Goal: Transaction & Acquisition: Download file/media

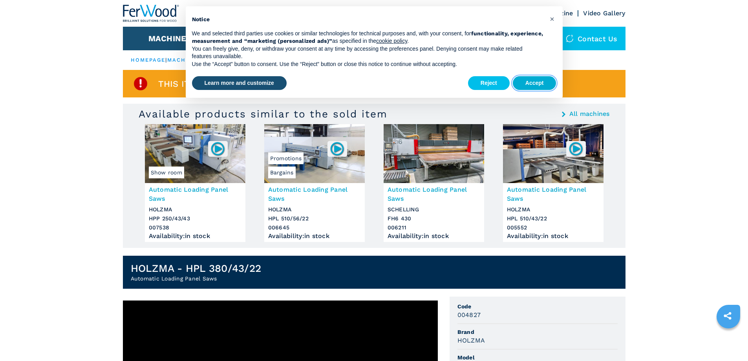
click at [530, 86] on button "Accept" at bounding box center [535, 83] width 44 height 14
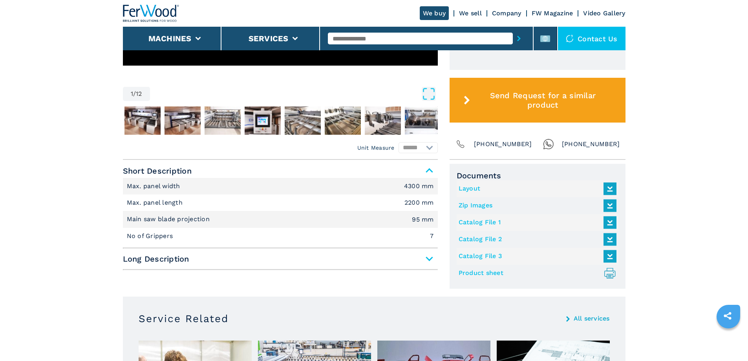
scroll to position [393, 0]
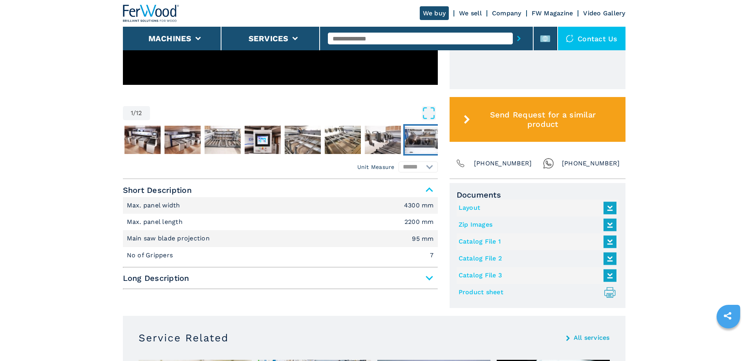
click at [415, 135] on img "Go to Slide 9" at bounding box center [423, 140] width 36 height 28
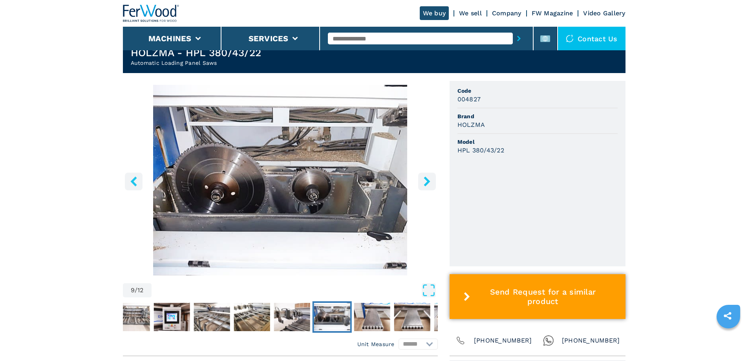
scroll to position [196, 0]
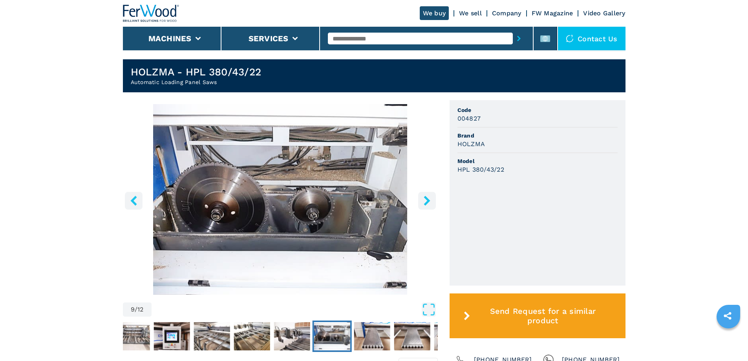
click at [431, 198] on icon "right-button" at bounding box center [427, 200] width 10 height 10
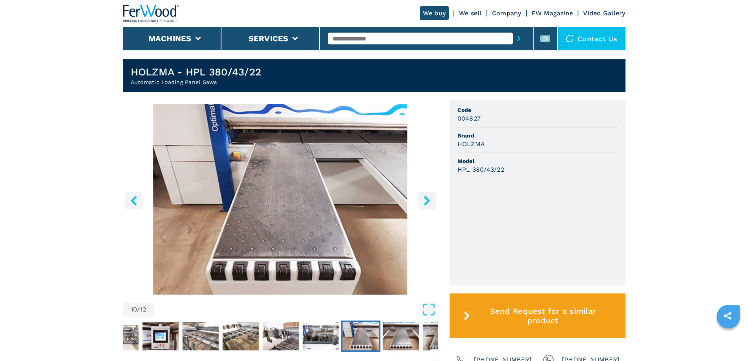
click at [431, 198] on icon "right-button" at bounding box center [427, 200] width 10 height 10
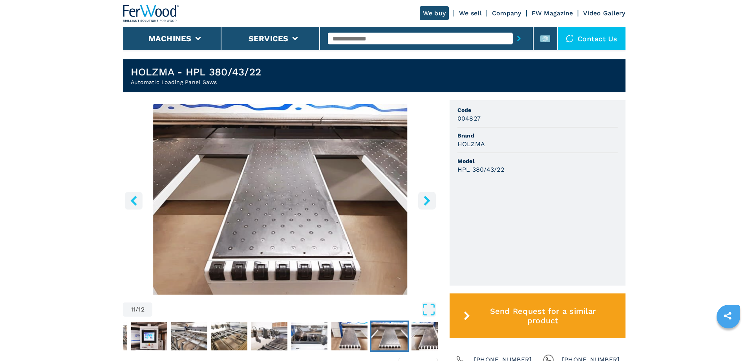
click at [431, 198] on icon "right-button" at bounding box center [427, 200] width 10 height 10
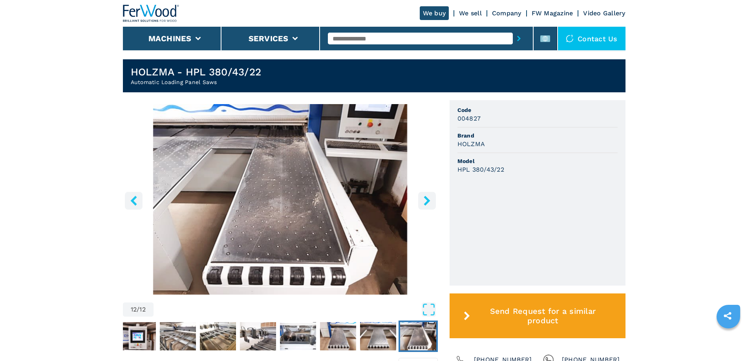
click at [431, 198] on icon "right-button" at bounding box center [427, 200] width 10 height 10
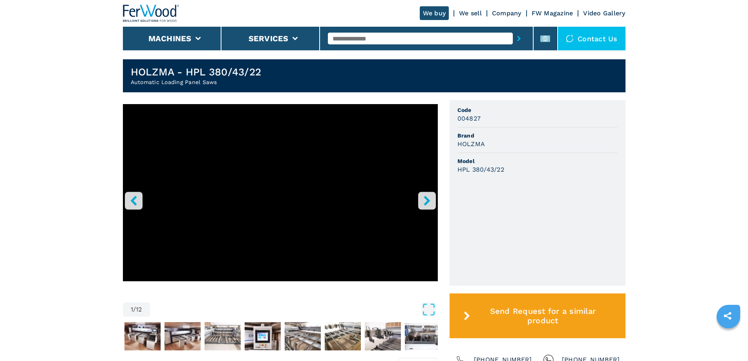
click at [431, 198] on icon "right-button" at bounding box center [427, 200] width 10 height 10
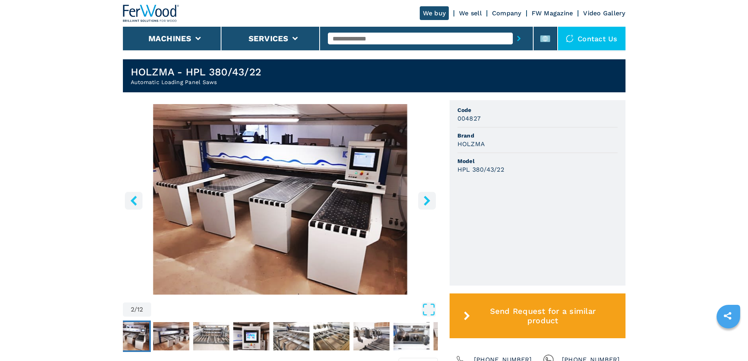
click at [431, 198] on icon "right-button" at bounding box center [427, 200] width 10 height 10
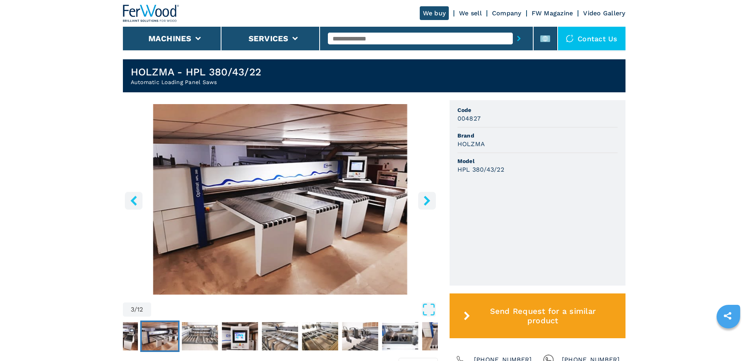
click at [431, 198] on icon "right-button" at bounding box center [427, 200] width 10 height 10
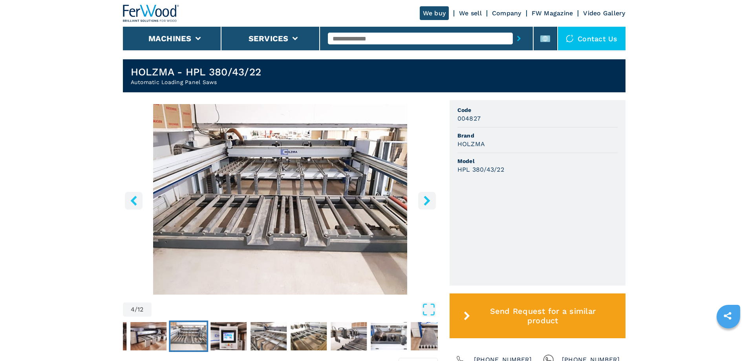
click at [431, 198] on icon "right-button" at bounding box center [427, 200] width 10 height 10
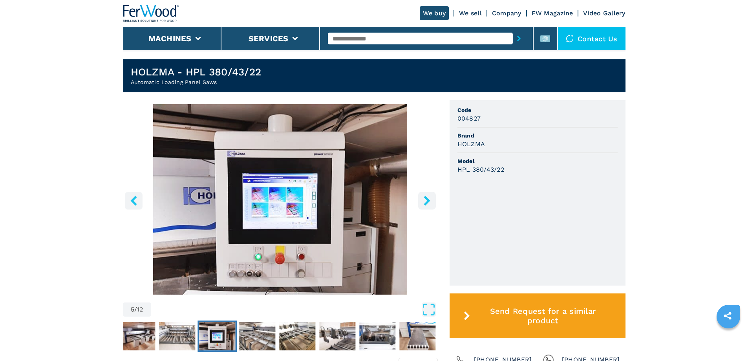
click at [431, 198] on icon "right-button" at bounding box center [427, 200] width 10 height 10
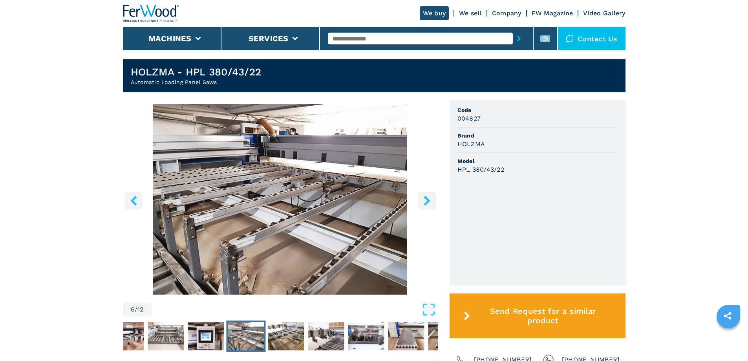
click at [431, 198] on icon "right-button" at bounding box center [427, 200] width 10 height 10
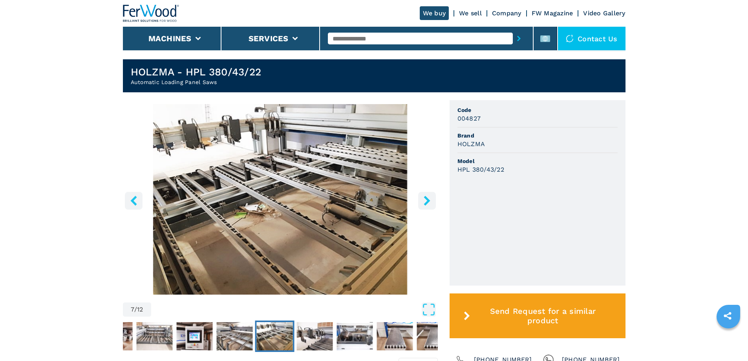
click at [431, 198] on icon "right-button" at bounding box center [427, 200] width 10 height 10
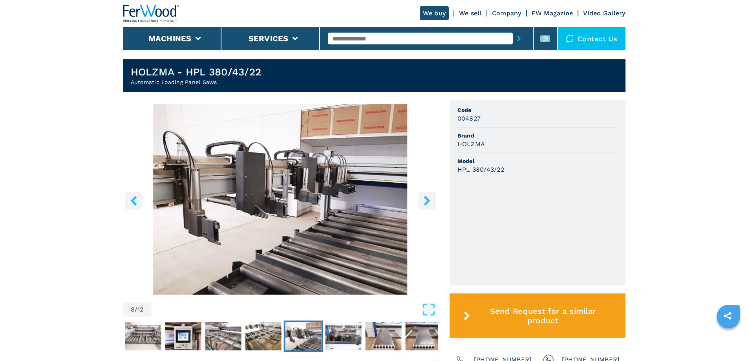
click at [431, 198] on icon "right-button" at bounding box center [427, 200] width 10 height 10
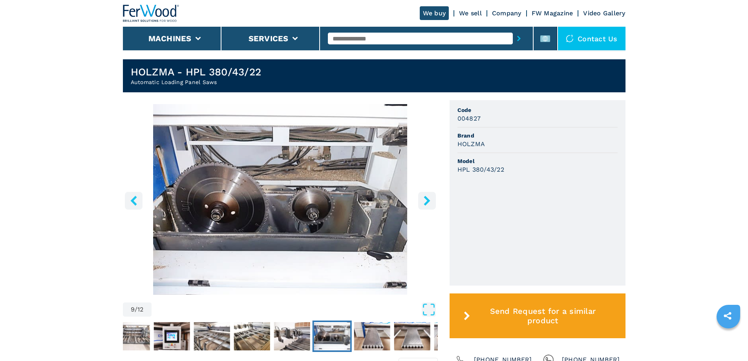
click at [431, 198] on icon "right-button" at bounding box center [427, 200] width 10 height 10
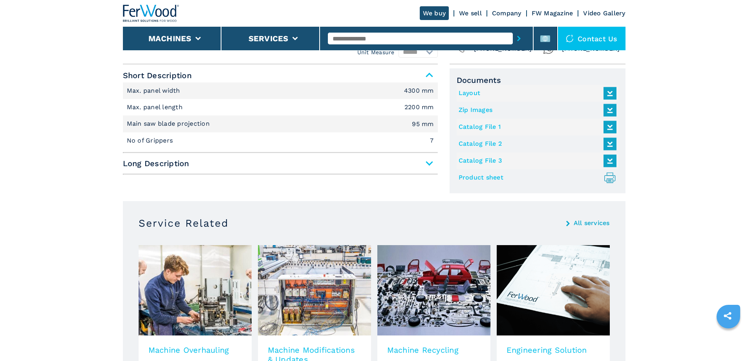
scroll to position [510, 0]
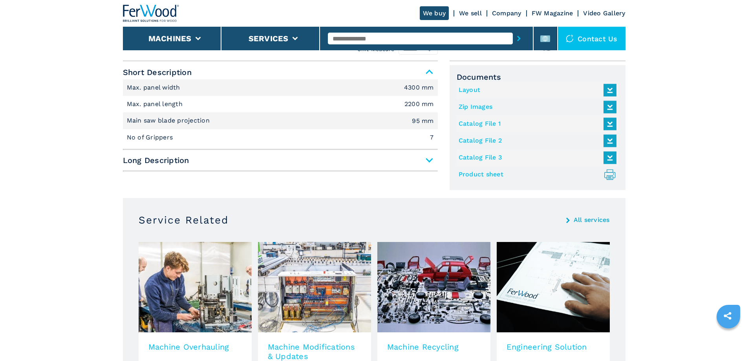
click at [486, 124] on link "Catalog File 1" at bounding box center [535, 123] width 154 height 13
click at [477, 155] on link "Catalog File 3" at bounding box center [535, 157] width 154 height 13
click at [478, 174] on link "Product sheet .prefix__st0{stroke-linecap:round;stroke-linejoin:round}.prefix__…" at bounding box center [535, 174] width 154 height 13
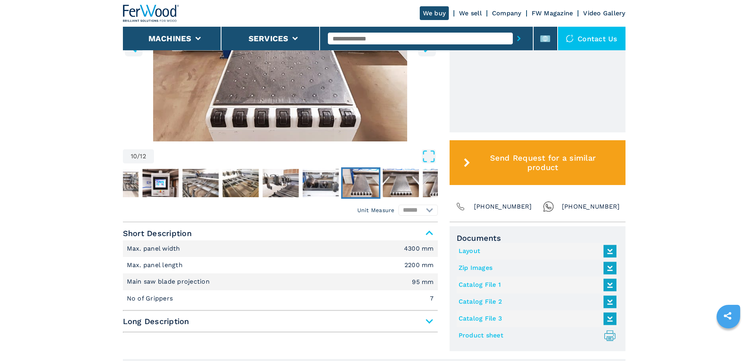
scroll to position [368, 0]
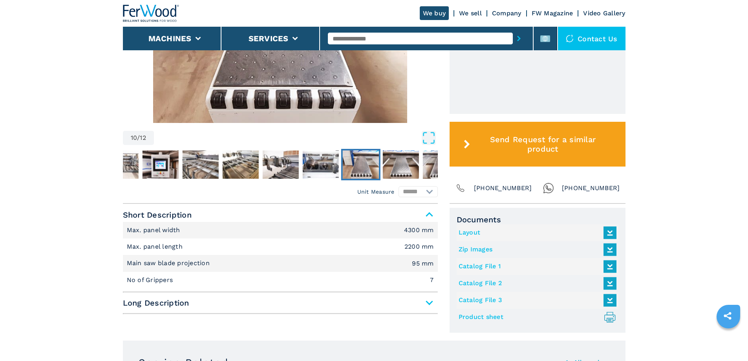
click at [467, 232] on link "Layout" at bounding box center [535, 232] width 154 height 13
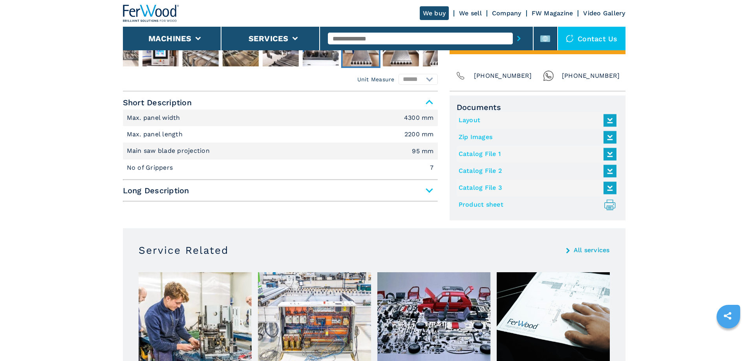
scroll to position [486, 0]
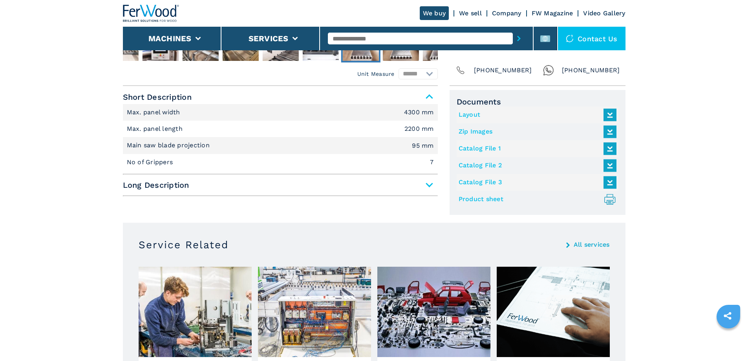
click at [429, 188] on span "Long Description" at bounding box center [280, 185] width 315 height 14
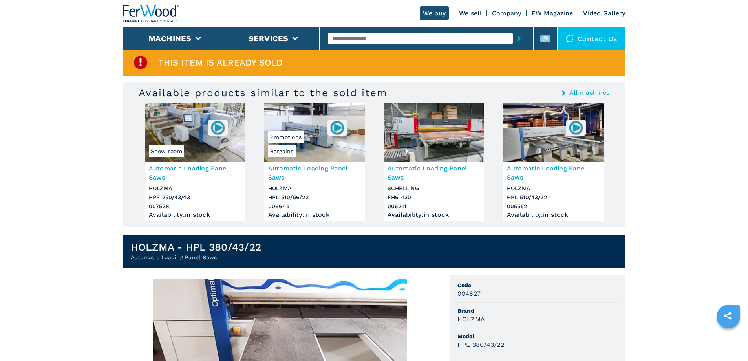
scroll to position [0, 0]
